Goal: Task Accomplishment & Management: Complete application form

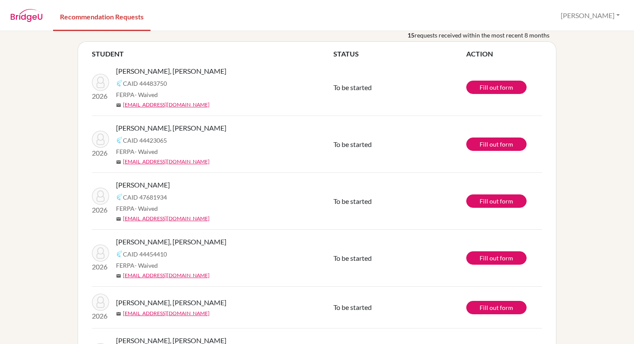
scroll to position [36, 0]
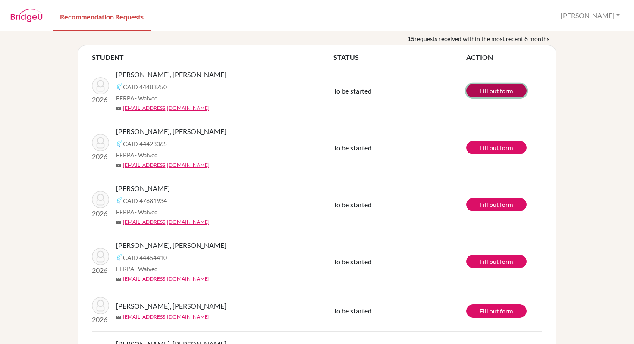
click at [491, 91] on link "Fill out form" at bounding box center [496, 90] width 60 height 13
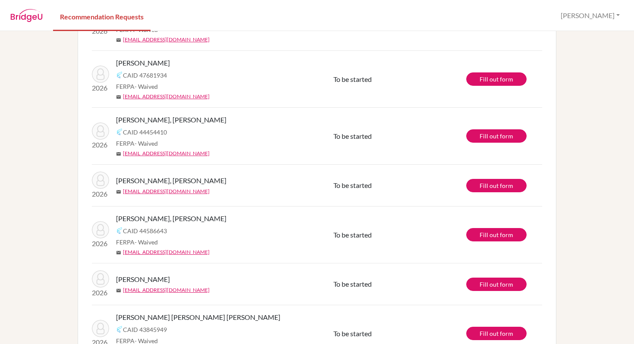
scroll to position [117, 0]
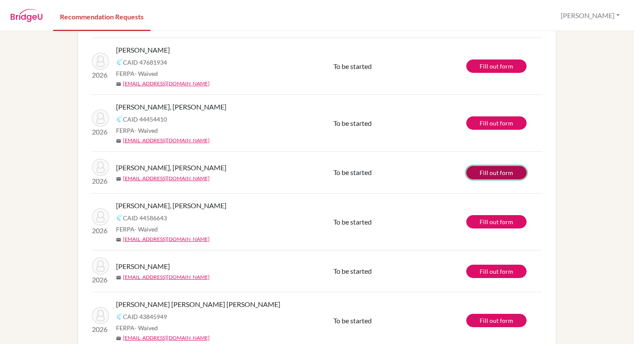
click at [492, 177] on link "Fill out form" at bounding box center [496, 172] width 60 height 13
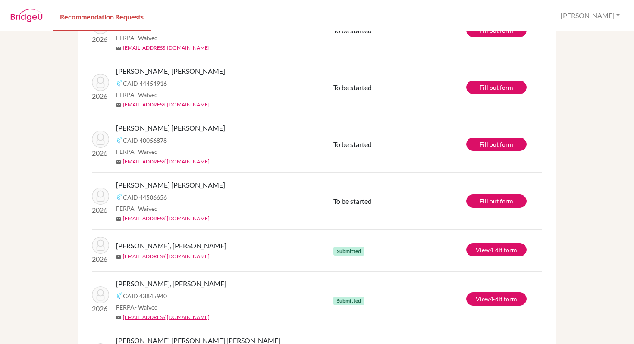
scroll to position [346, 0]
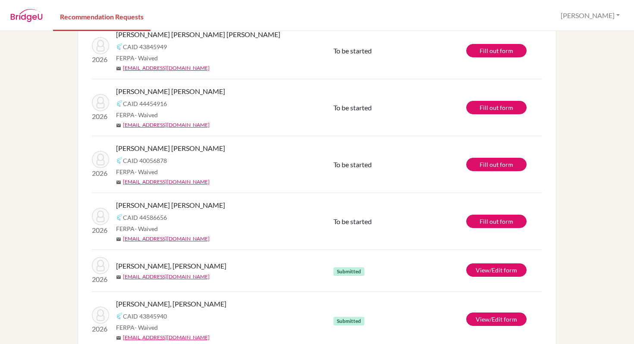
click at [170, 151] on span "[PERSON_NAME] [PERSON_NAME]" at bounding box center [170, 148] width 109 height 10
click at [500, 162] on link "Fill out form" at bounding box center [496, 164] width 60 height 13
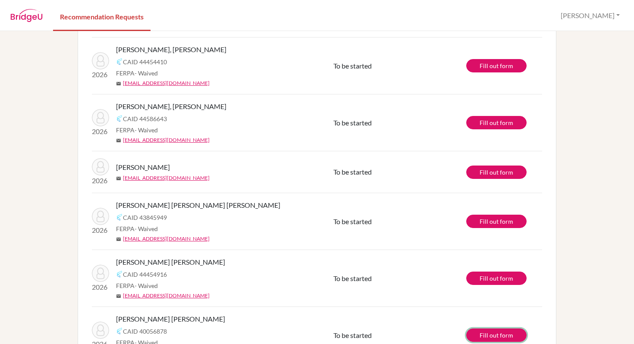
scroll to position [0, 0]
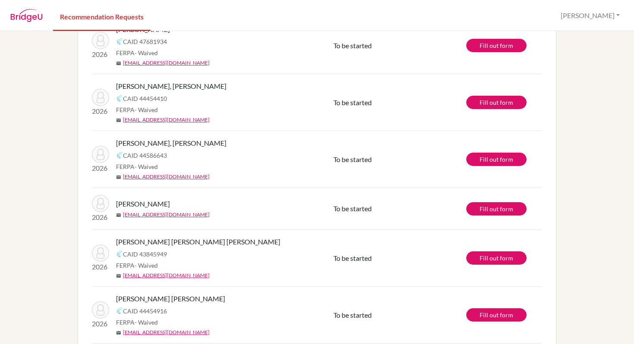
scroll to position [183, 0]
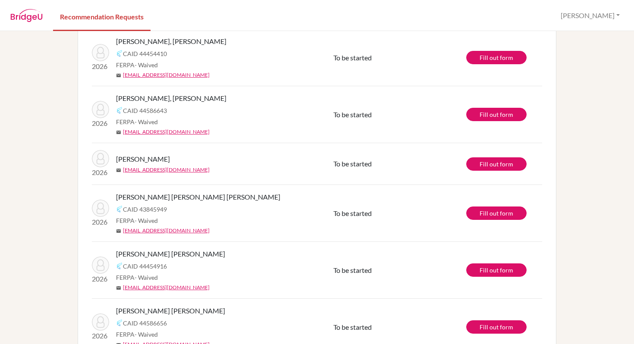
drag, startPoint x: 227, startPoint y: 97, endPoint x: 113, endPoint y: 95, distance: 113.1
click at [113, 95] on div "2026 Castro Martinez III, Celso Miguel CAID 44586643 FERPA - Waived mail ccastr…" at bounding box center [212, 114] width 255 height 43
copy span "[PERSON_NAME], [PERSON_NAME]"
click at [492, 107] on td "Fill out form" at bounding box center [504, 114] width 76 height 57
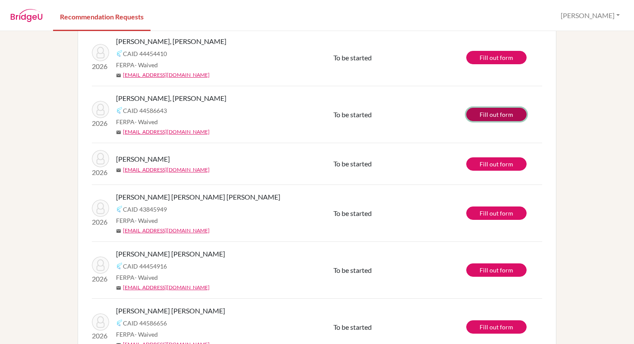
click at [492, 112] on link "Fill out form" at bounding box center [496, 114] width 60 height 13
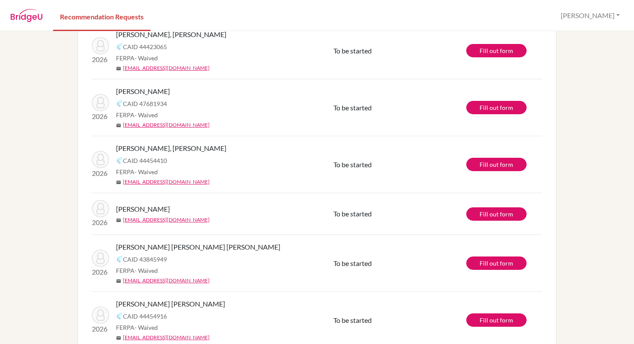
scroll to position [76, 0]
